Goal: Task Accomplishment & Management: Manage account settings

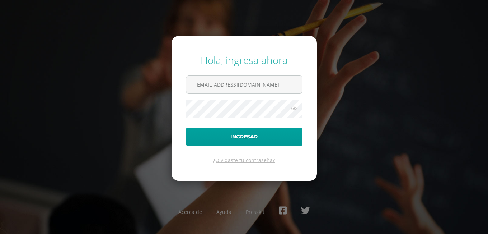
click at [176, 110] on form "Hola, ingresa ahora [EMAIL_ADDRESS][DOMAIN_NAME] Ingresar ¿Olvidaste tu contras…" at bounding box center [244, 108] width 145 height 144
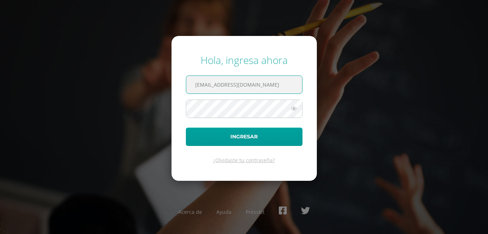
drag, startPoint x: 216, startPoint y: 83, endPoint x: 174, endPoint y: 82, distance: 42.3
click at [174, 83] on form "Hola, ingresa ahora [EMAIL_ADDRESS][DOMAIN_NAME] Ingresar ¿Olvidaste tu contras…" at bounding box center [244, 108] width 145 height 144
click at [203, 85] on input "@[DOMAIN_NAME]" at bounding box center [244, 85] width 116 height 18
drag, startPoint x: 203, startPoint y: 85, endPoint x: 195, endPoint y: 85, distance: 8.3
click at [195, 85] on input "@[DOMAIN_NAME]" at bounding box center [244, 85] width 116 height 18
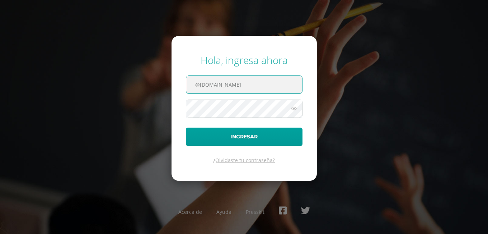
click at [195, 85] on input "@[DOMAIN_NAME]" at bounding box center [244, 85] width 116 height 18
type input "[EMAIL_ADDRESS][DOMAIN_NAME]"
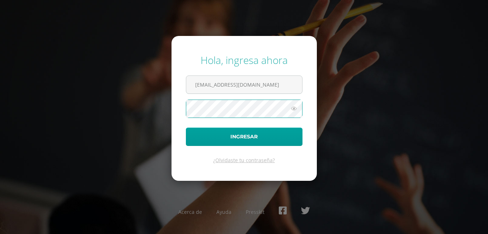
click at [186, 127] on button "Ingresar" at bounding box center [244, 136] width 117 height 18
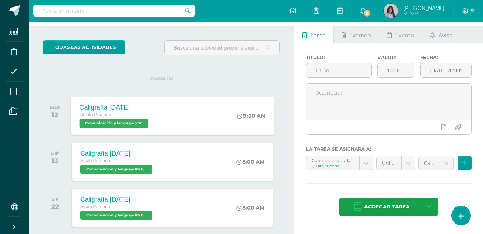
scroll to position [36, 0]
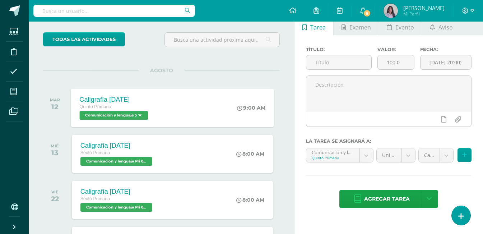
click at [186, 109] on div "Caligrafía Martes 12/08/25 Quinto Primaria Comunicación y lenguaje 5 'A' 9:00 A…" at bounding box center [172, 107] width 203 height 38
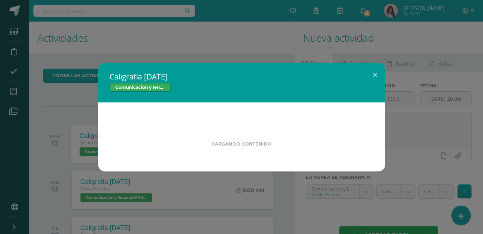
scroll to position [0, 0]
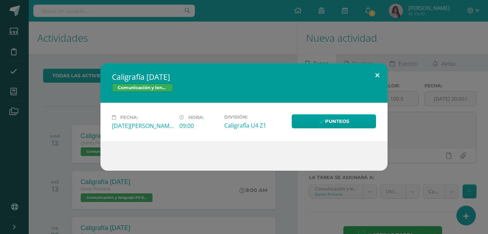
click at [378, 74] on button at bounding box center [377, 75] width 20 height 24
